Goal: Information Seeking & Learning: Learn about a topic

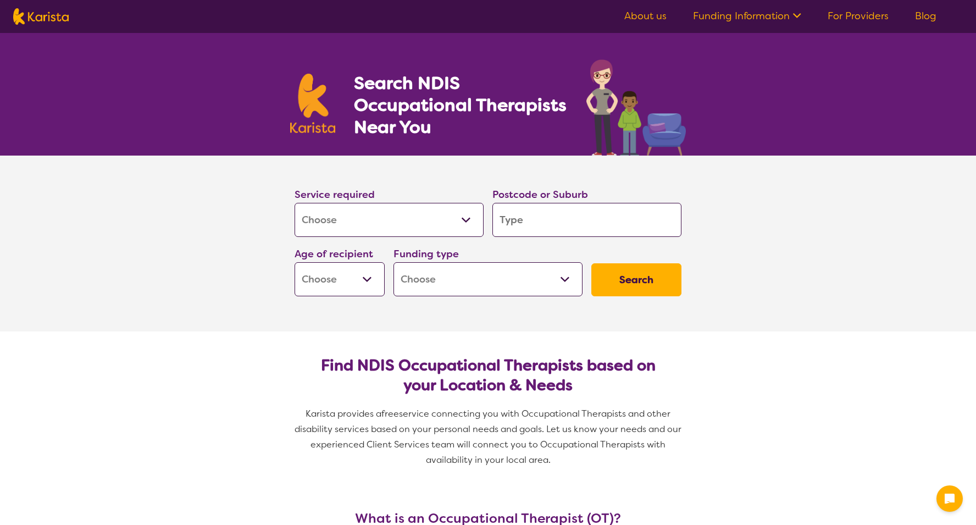
select select "[MEDICAL_DATA]"
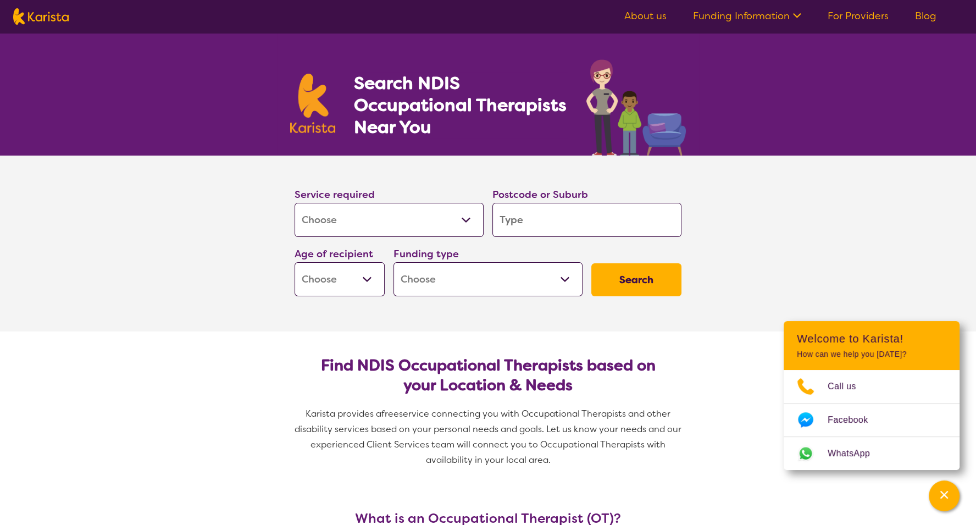
click at [544, 215] on input "search" at bounding box center [586, 220] width 189 height 34
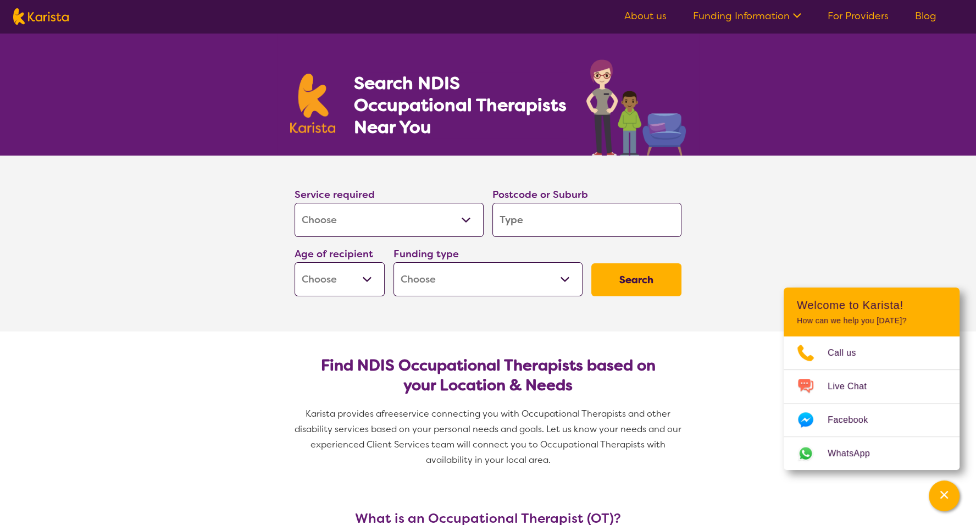
type input "p"
type input "pe"
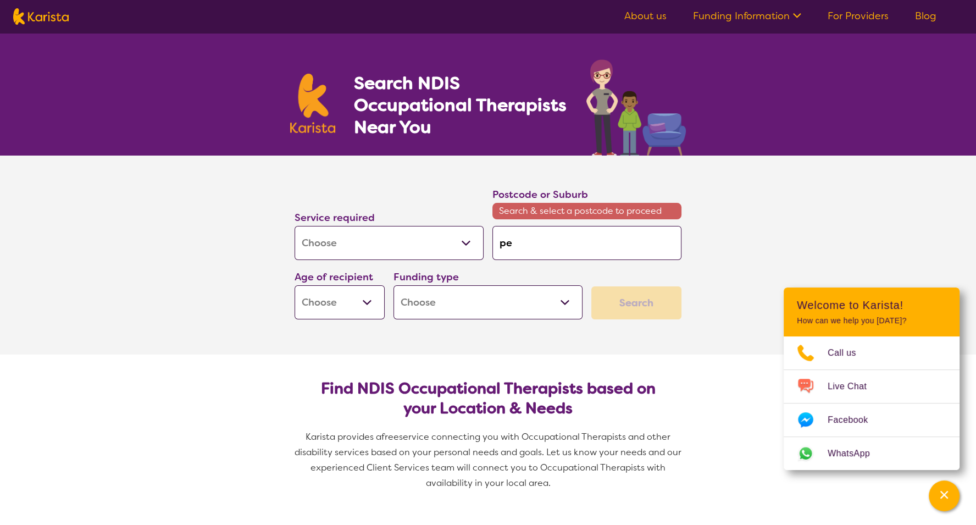
type input "pen"
type input "penr"
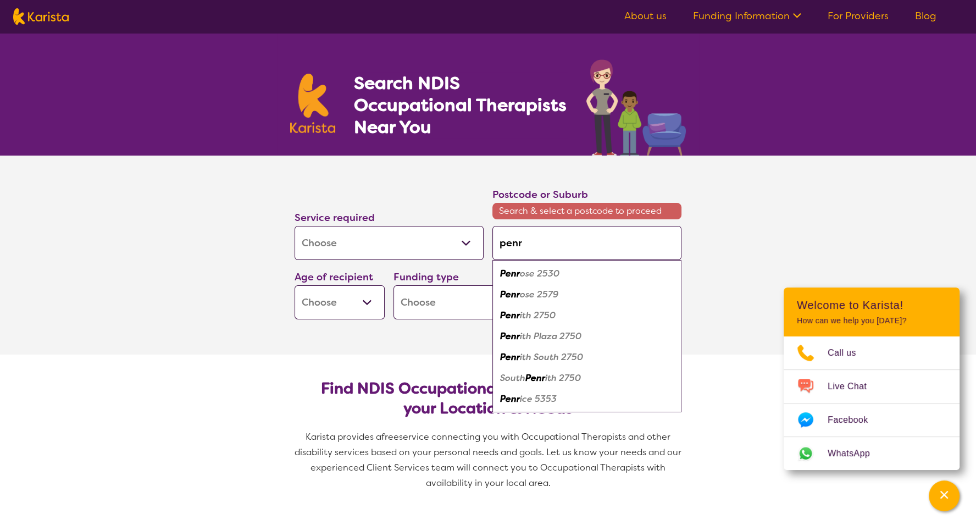
click at [544, 256] on input "penr" at bounding box center [586, 243] width 189 height 34
type input "penri"
type input "penrit"
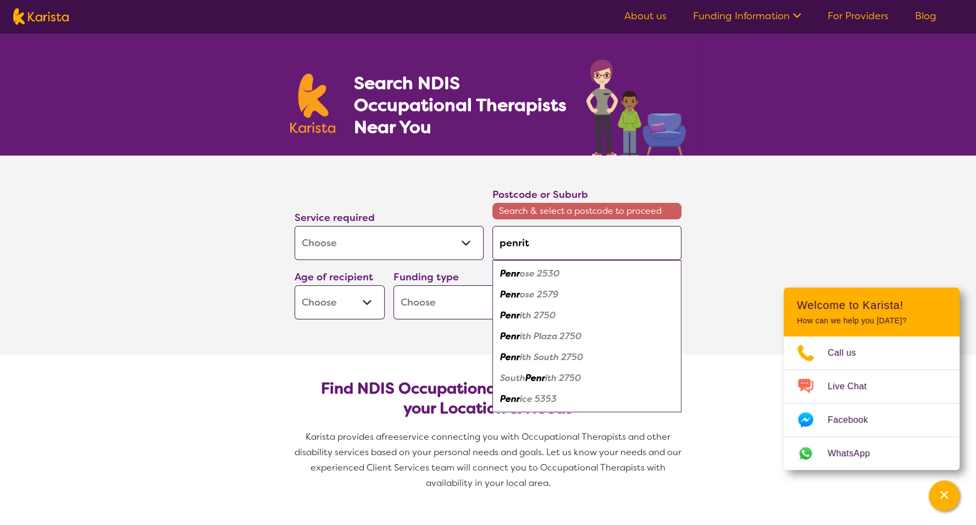
type input "penrith"
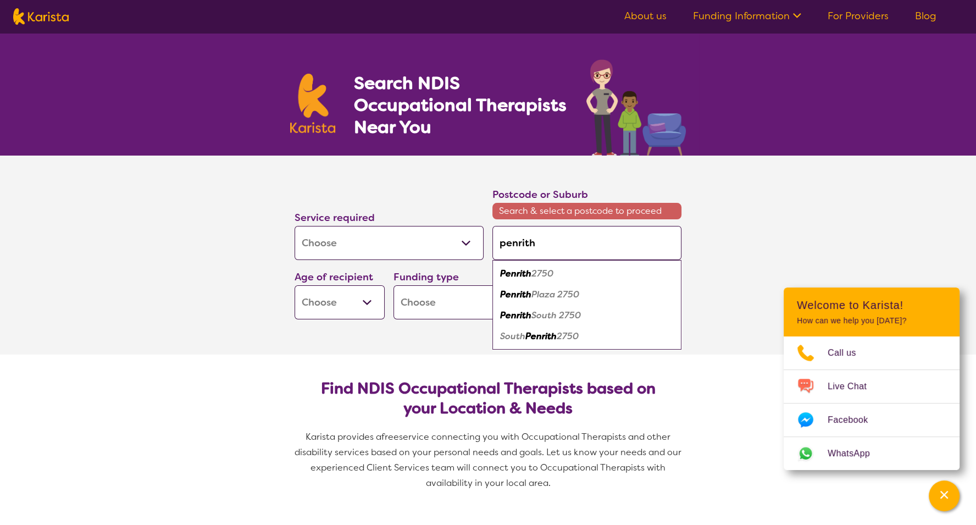
click at [530, 279] on div "Penrith 2750" at bounding box center [587, 273] width 178 height 21
type input "2750"
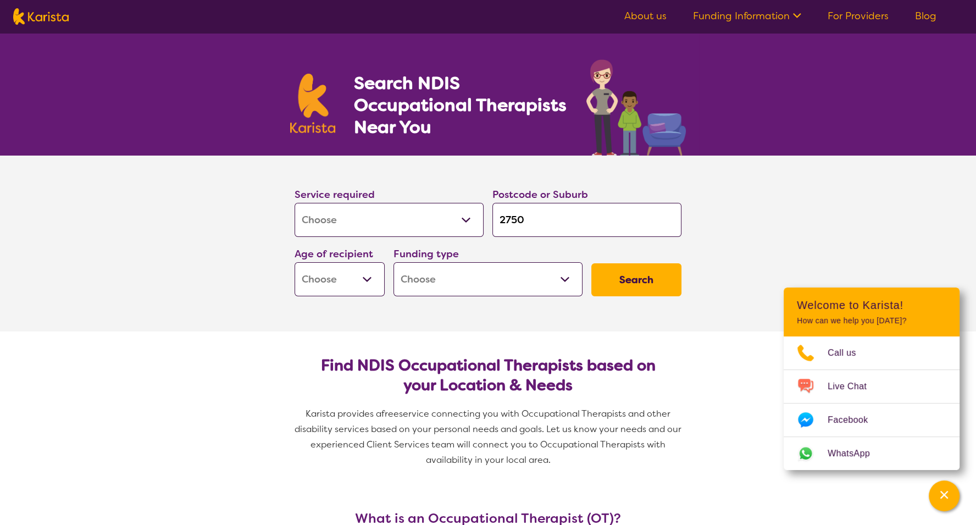
click at [617, 276] on button "Search" at bounding box center [636, 279] width 90 height 33
click at [333, 278] on select "Early Childhood - 0 to 9 Child - 10 to 11 Adolescent - 12 to 17 Adult - 18 to 6…" at bounding box center [340, 279] width 90 height 34
